Goal: Contribute content: Contribute content

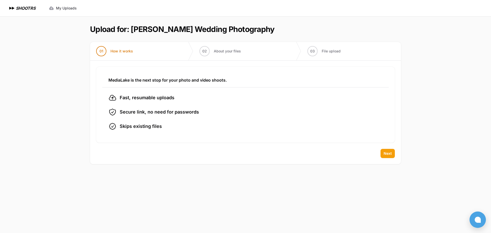
click at [392, 154] on span "Next" at bounding box center [388, 153] width 8 height 5
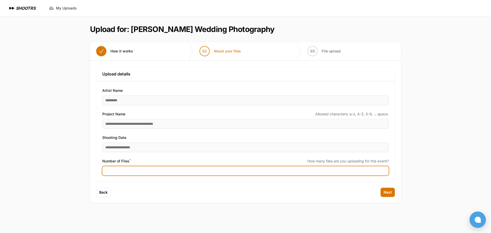
click at [165, 171] on input "Number of Files *" at bounding box center [245, 170] width 287 height 9
type input "****"
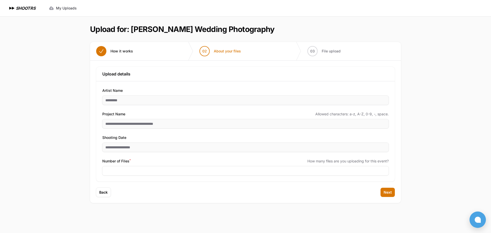
click at [257, 188] on div "Back Next" at bounding box center [245, 195] width 311 height 15
click at [377, 193] on div "Back Next" at bounding box center [245, 195] width 311 height 15
click at [379, 192] on div "Back Next" at bounding box center [245, 195] width 311 height 15
click at [382, 191] on button "Next" at bounding box center [388, 192] width 14 height 9
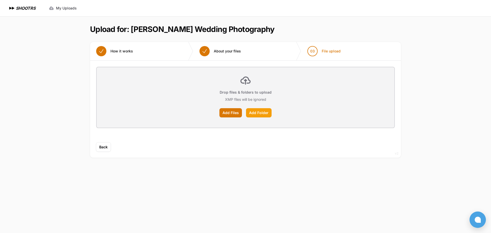
click at [259, 112] on label "Add Folder" at bounding box center [259, 112] width 26 height 9
click at [0, 0] on input "Add Folder" at bounding box center [0, 0] width 0 height 0
